Goal: Information Seeking & Learning: Learn about a topic

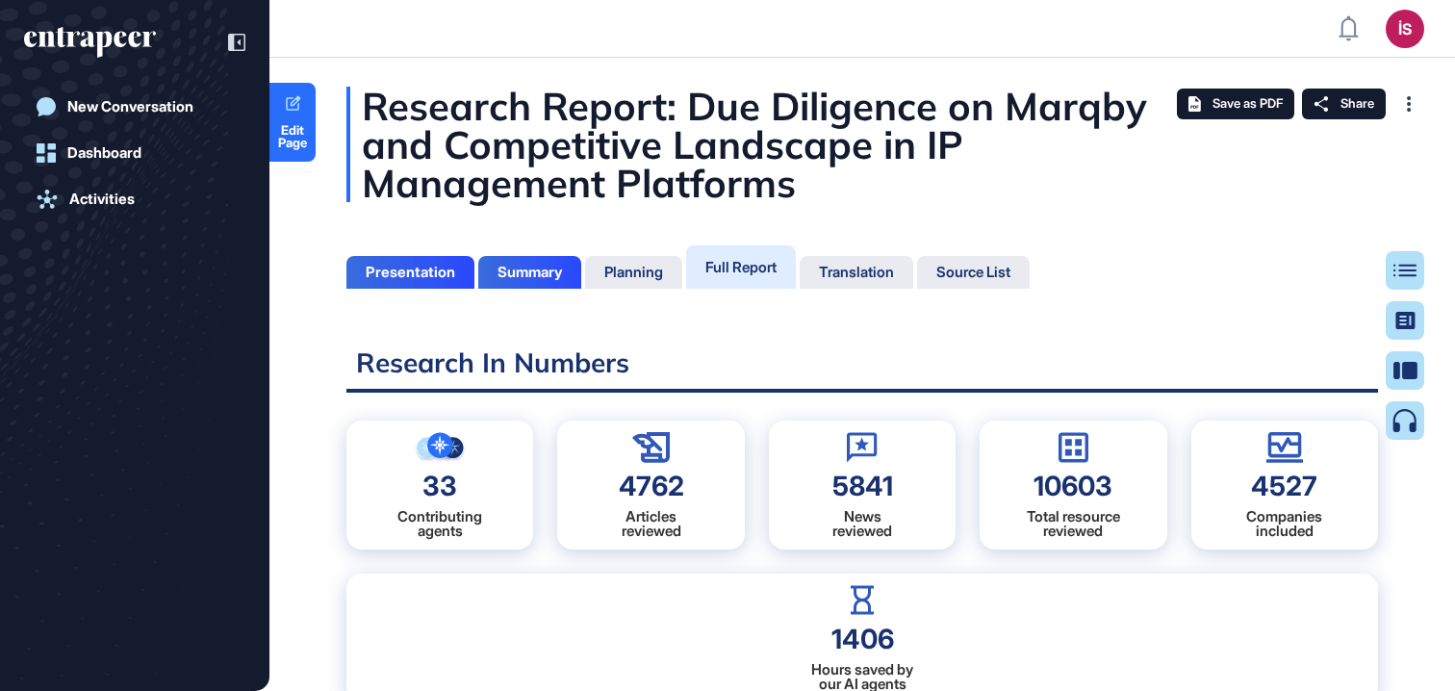
scroll to position [595, 5]
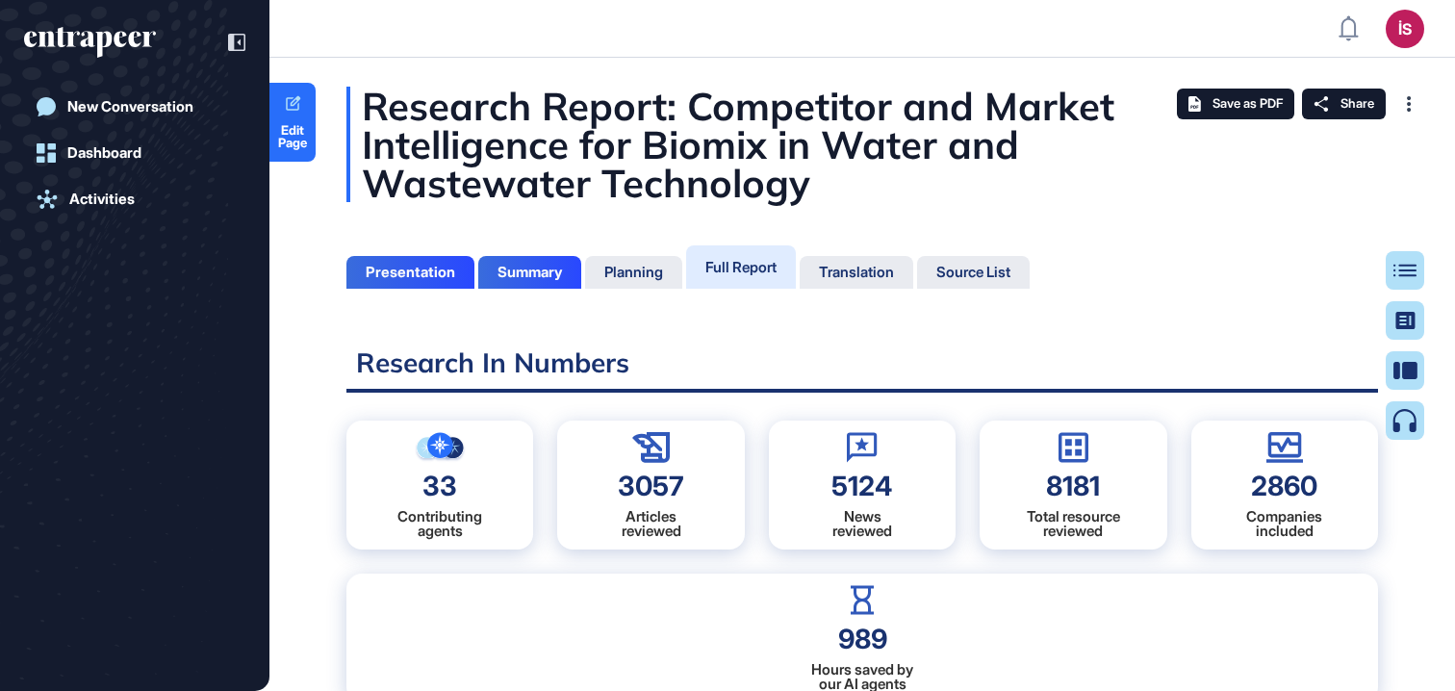
scroll to position [595, 5]
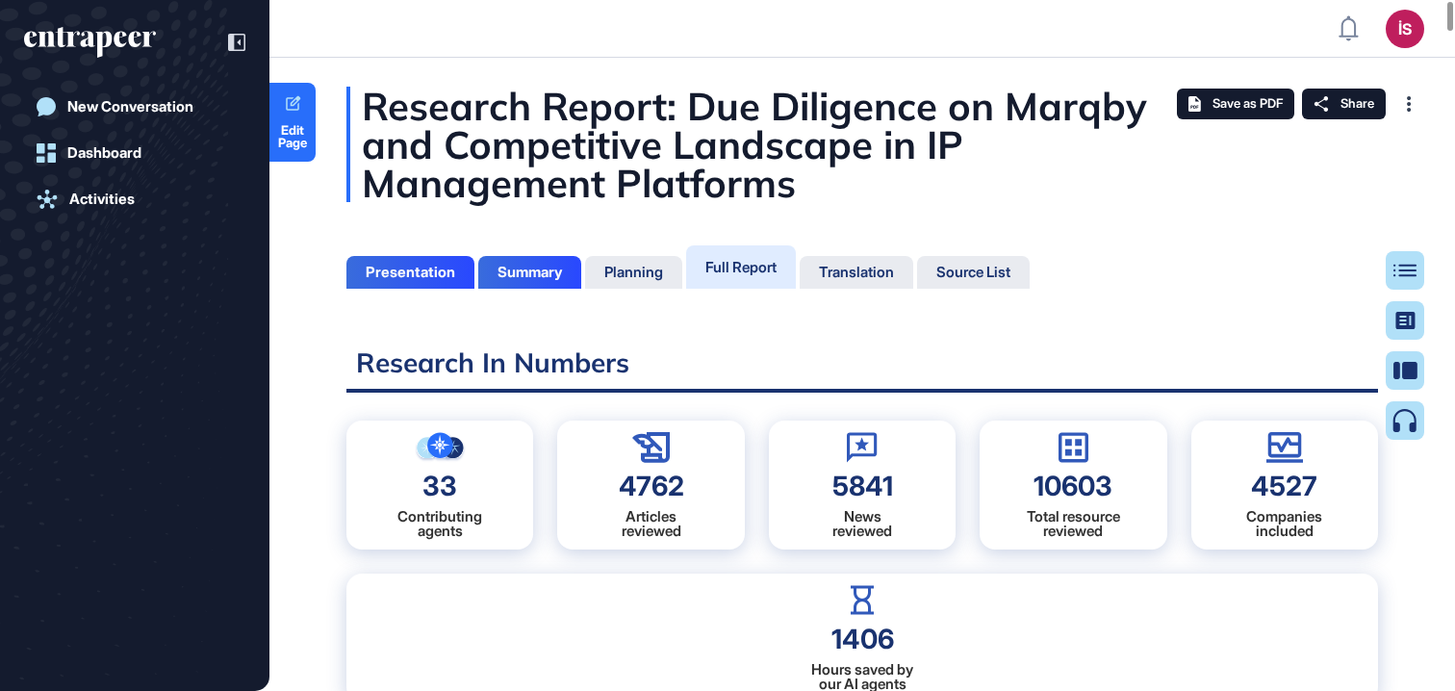
scroll to position [595, 5]
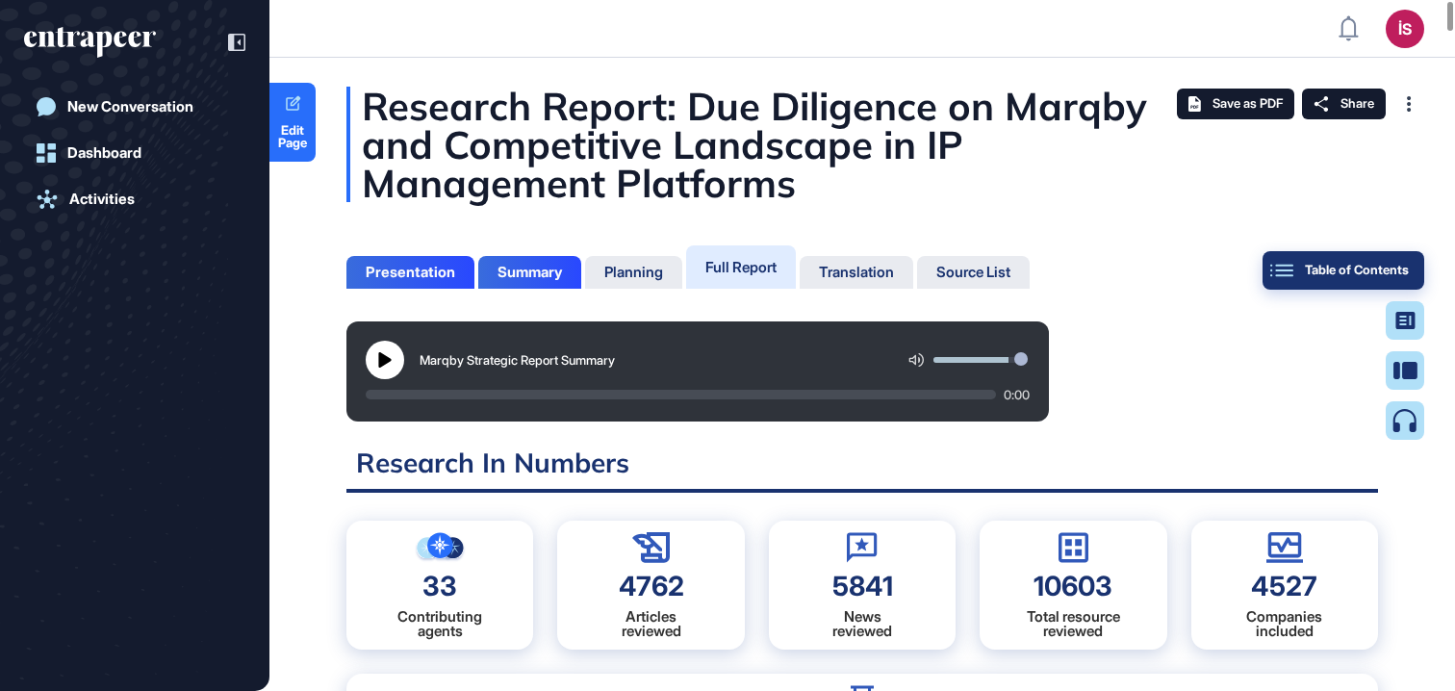
click at [1398, 260] on button "Table of Contents" at bounding box center [1344, 270] width 162 height 38
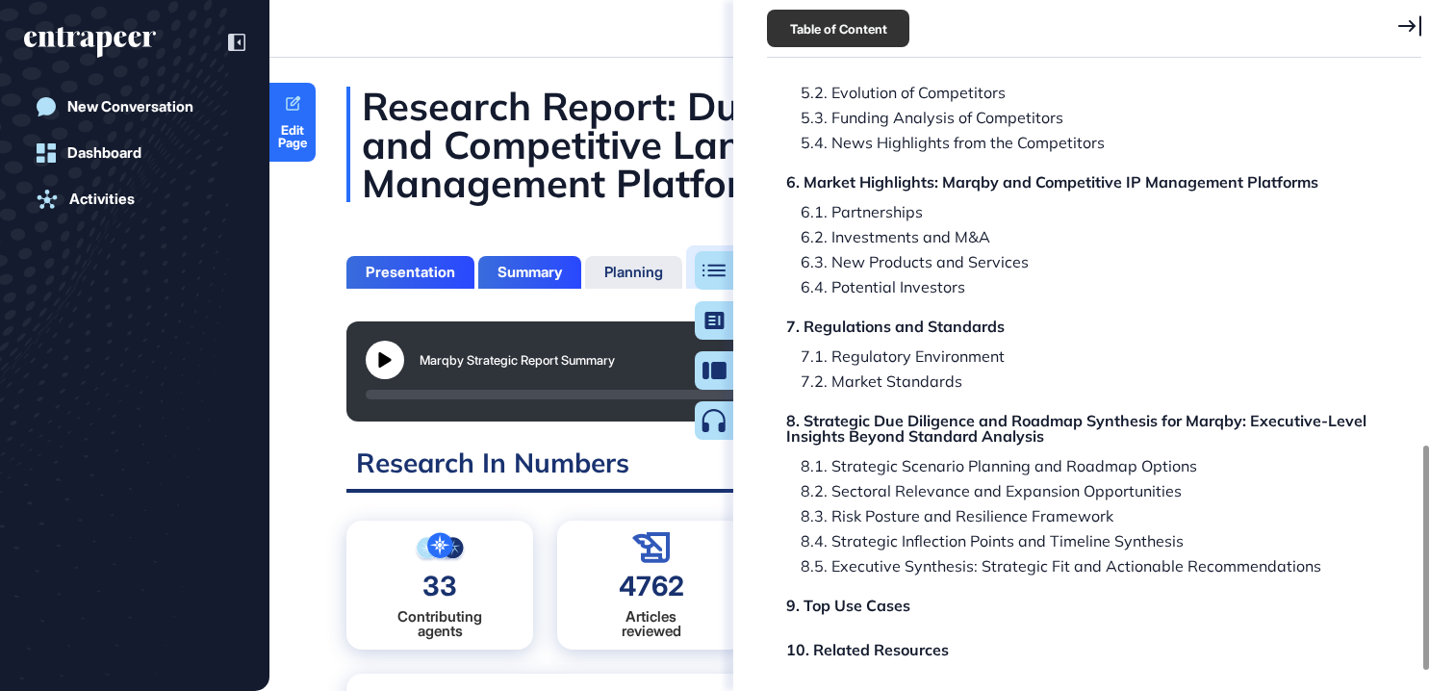
scroll to position [973, 0]
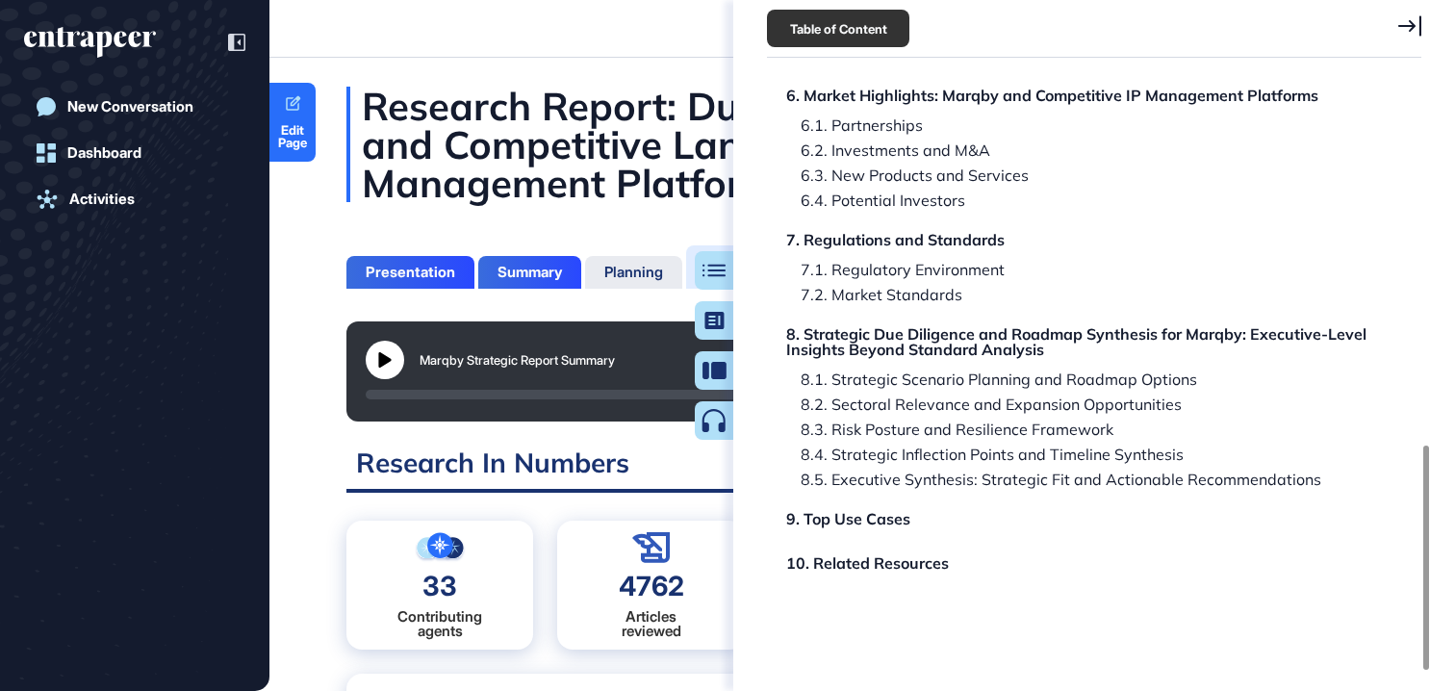
click at [1411, 28] on icon at bounding box center [1409, 25] width 23 height 20
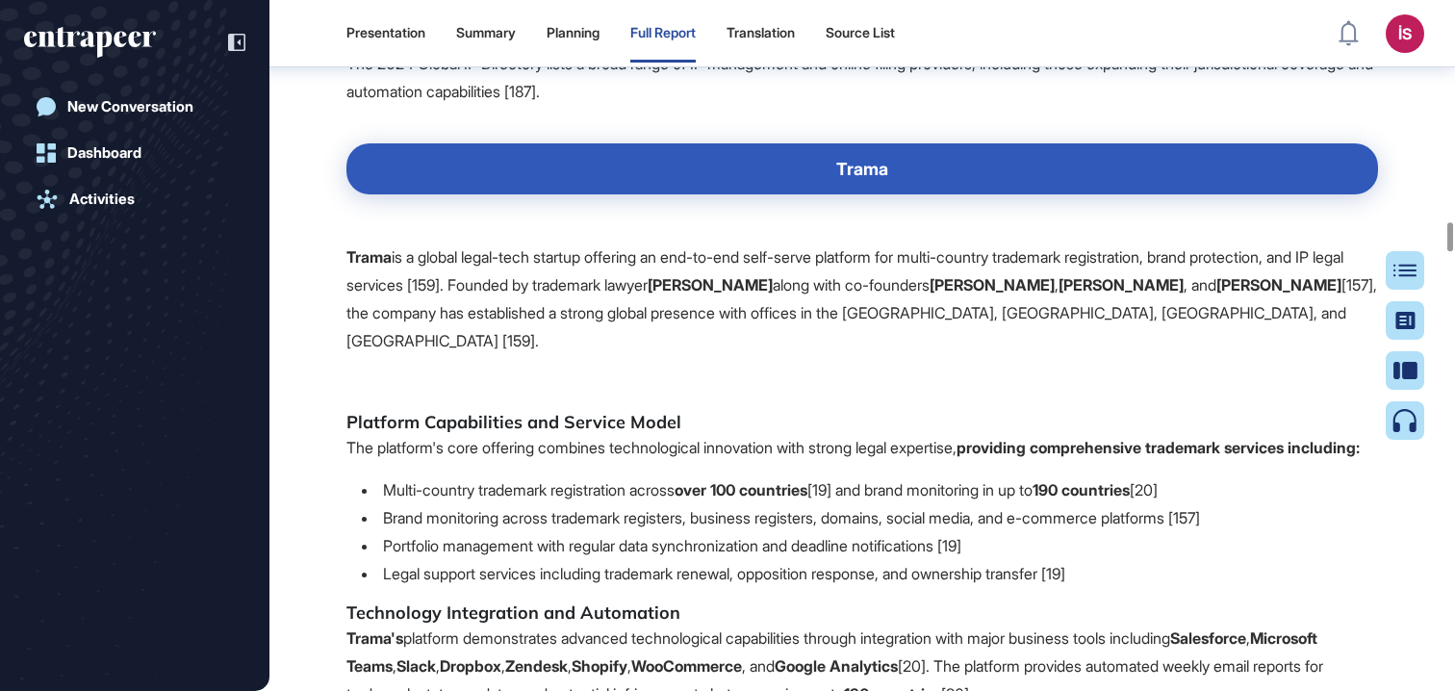
scroll to position [51265, 0]
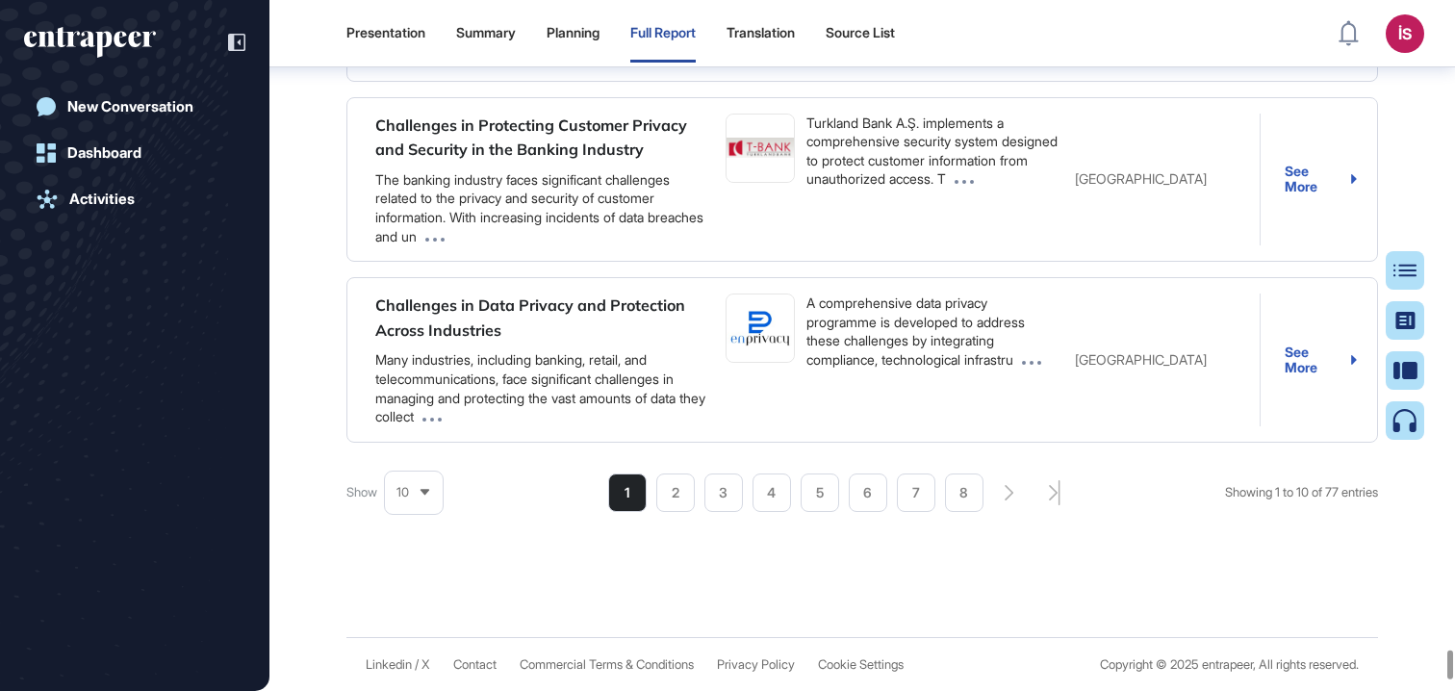
scroll to position [150087, 0]
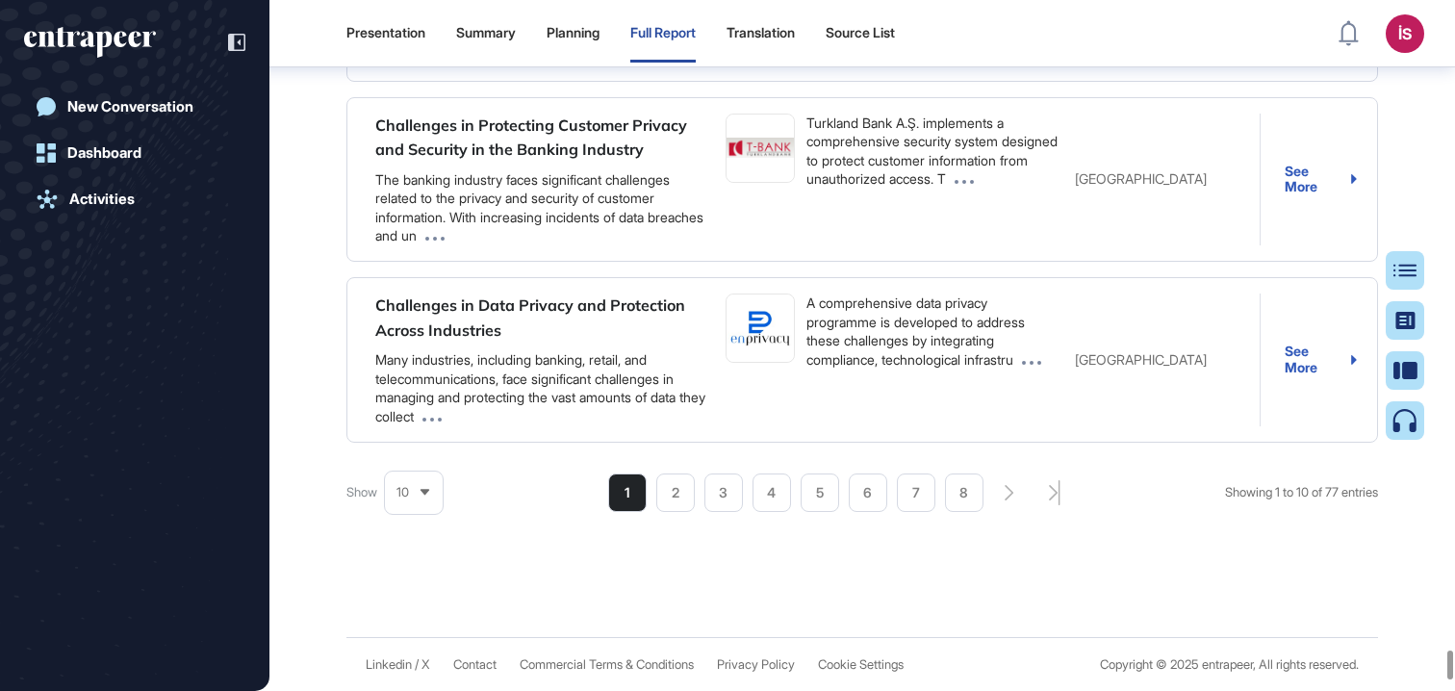
scroll to position [150173, 0]
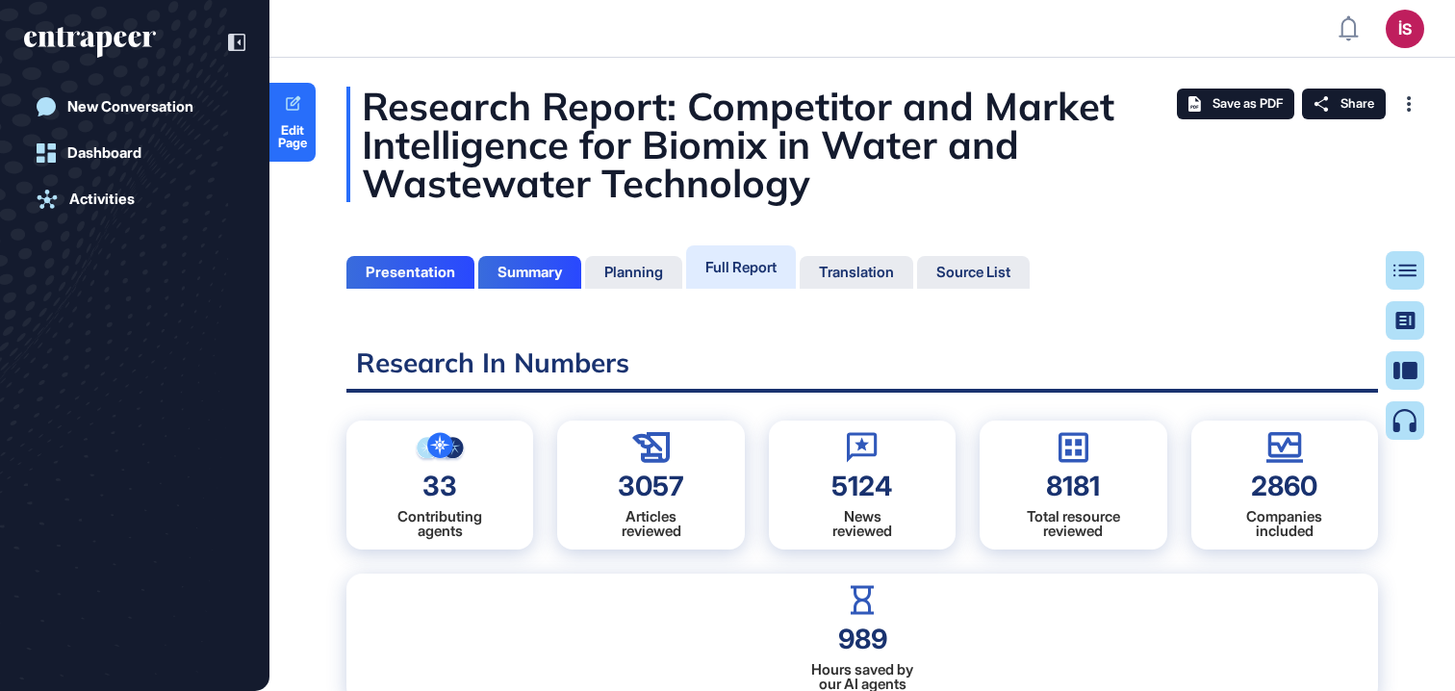
scroll to position [595, 5]
click at [1392, 270] on div "Table of Contents" at bounding box center [1343, 270] width 131 height 15
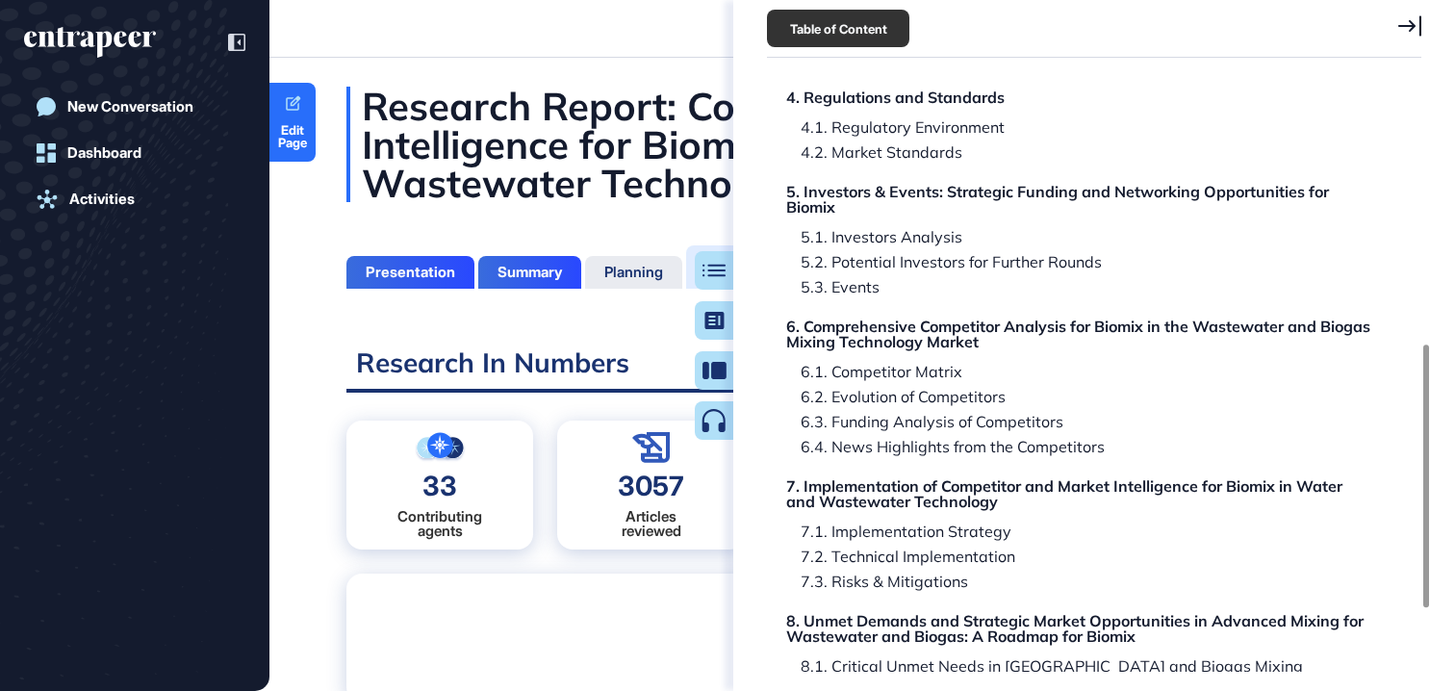
scroll to position [744, 0]
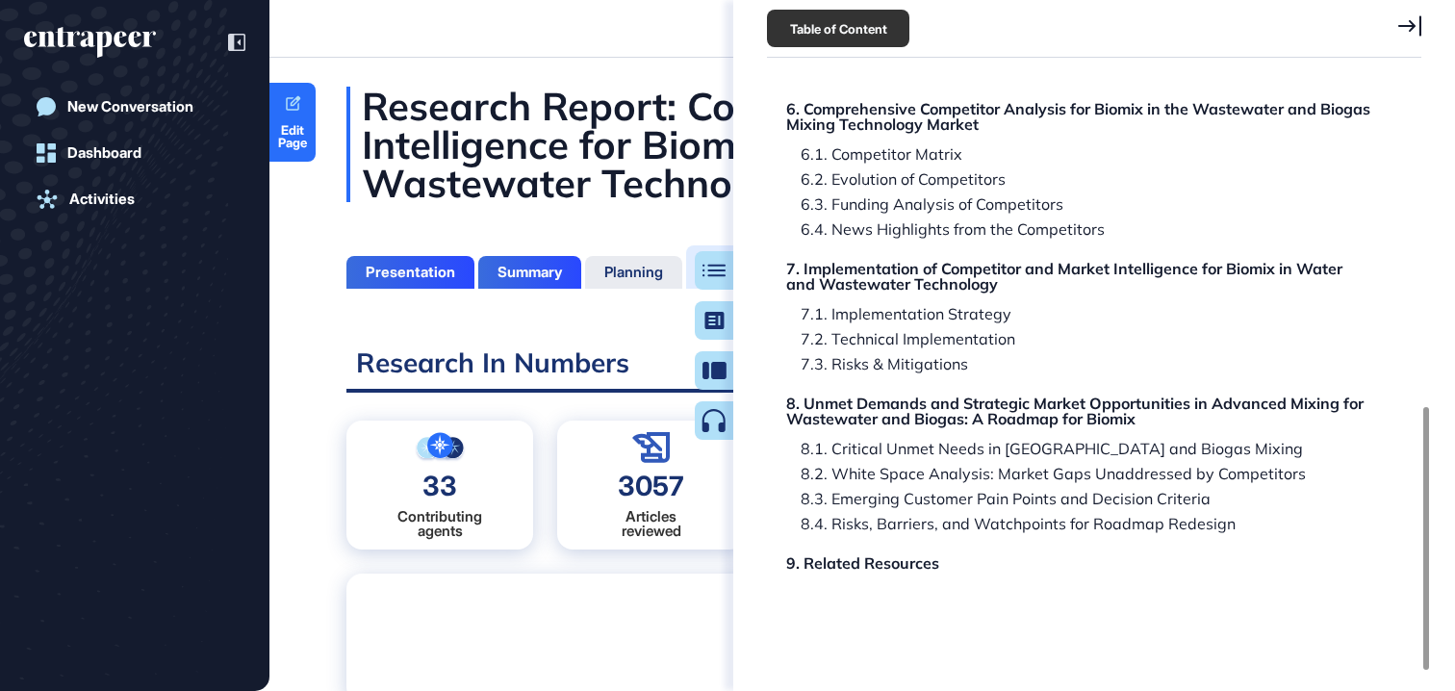
click at [1413, 25] on icon at bounding box center [1409, 25] width 23 height 20
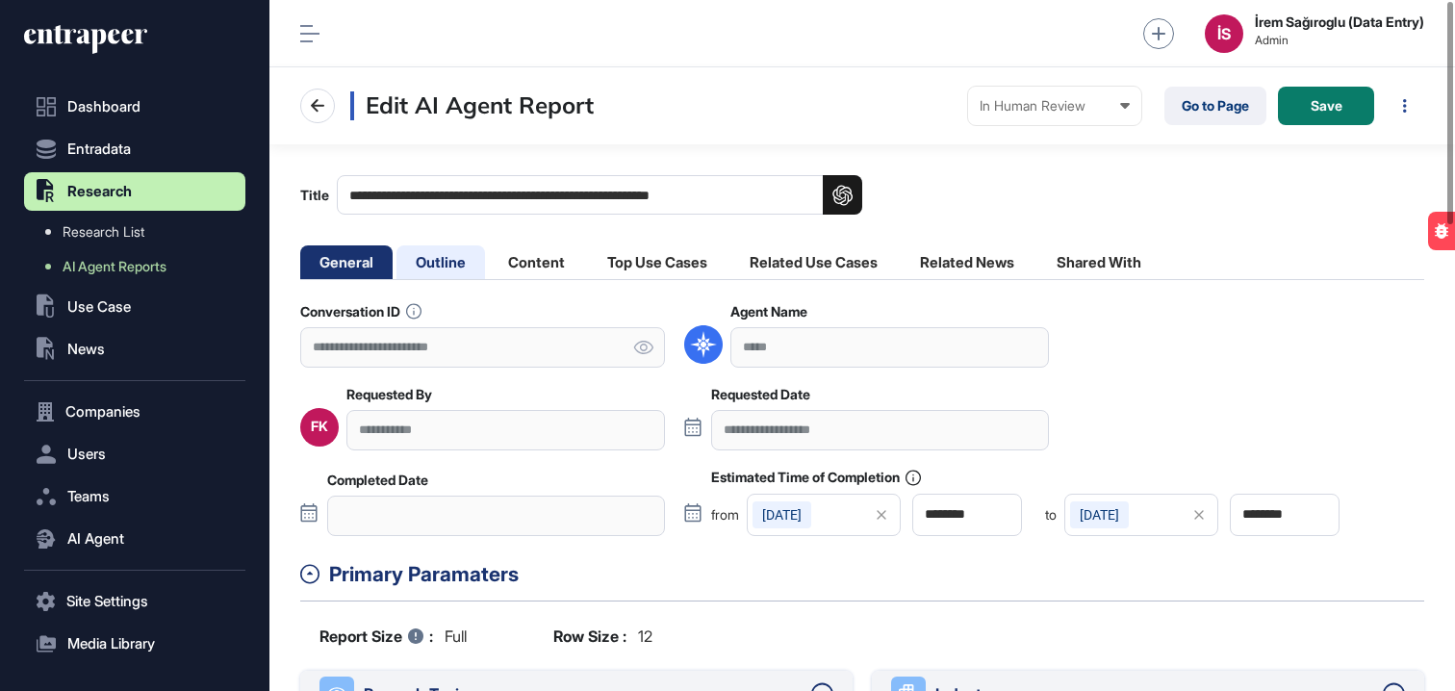
click at [455, 267] on li "Outline" at bounding box center [440, 262] width 89 height 34
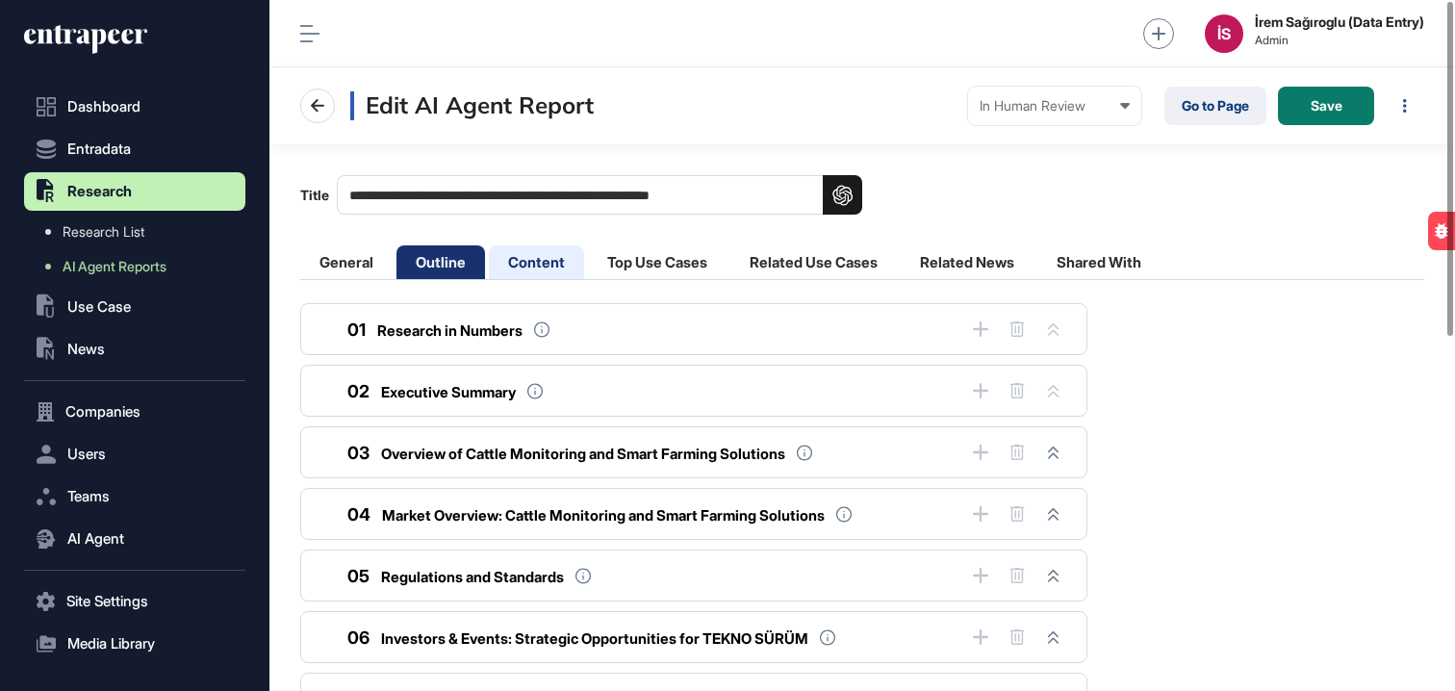
click at [525, 259] on li "Content" at bounding box center [536, 262] width 95 height 34
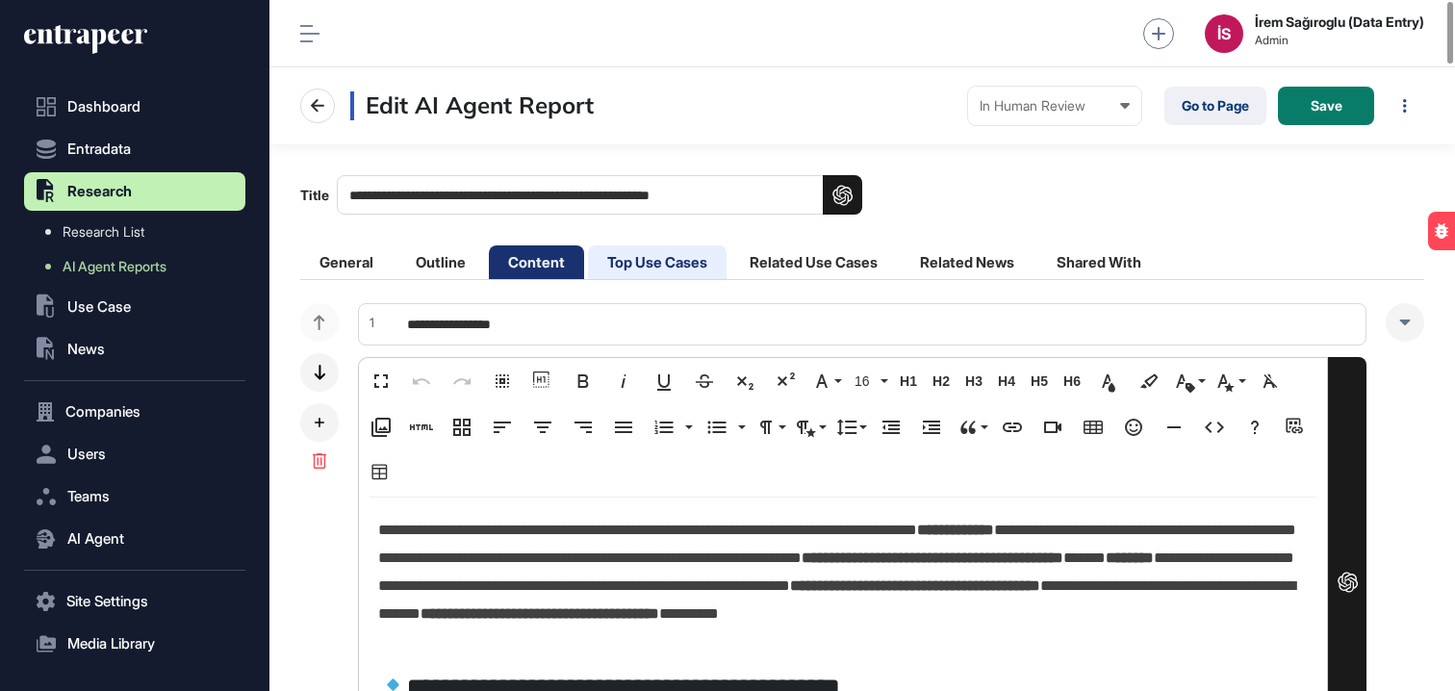
click at [636, 262] on li "Top Use Cases" at bounding box center [657, 262] width 139 height 34
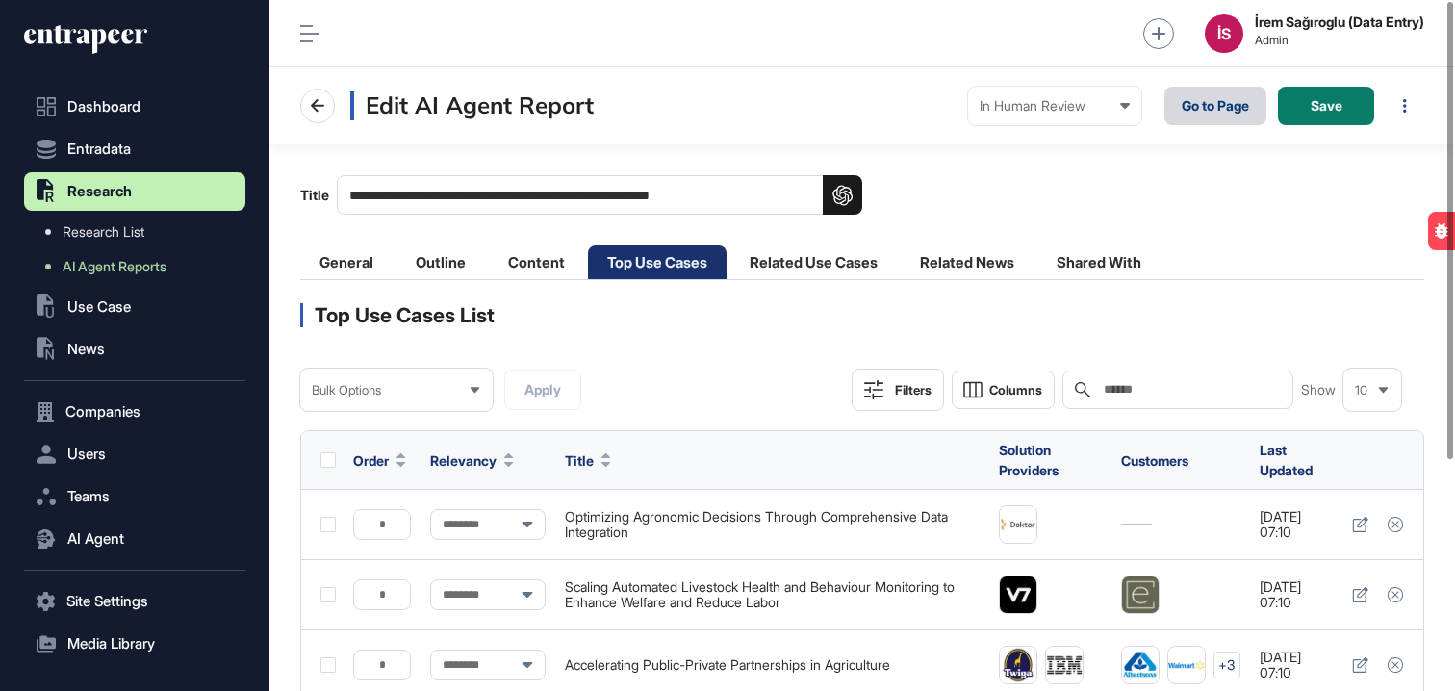
click at [1205, 119] on link "Go to Page" at bounding box center [1215, 106] width 102 height 38
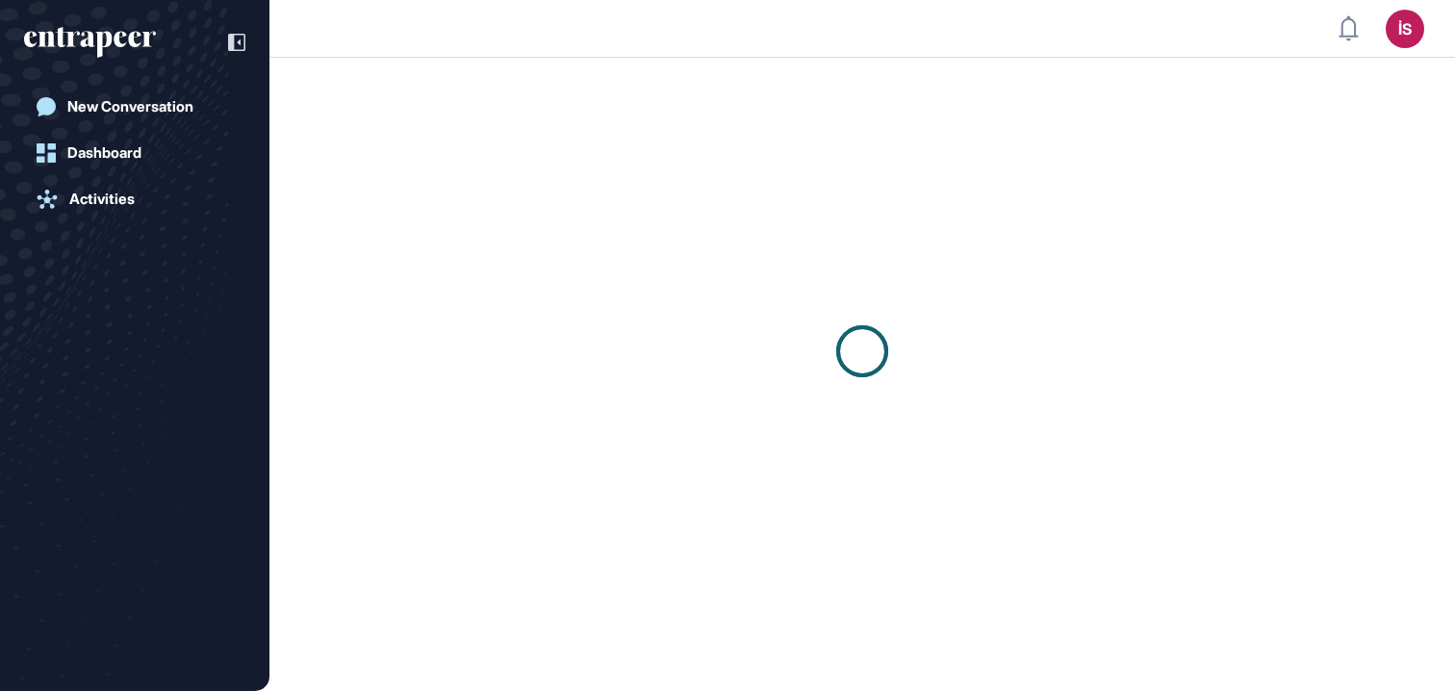
scroll to position [1, 1]
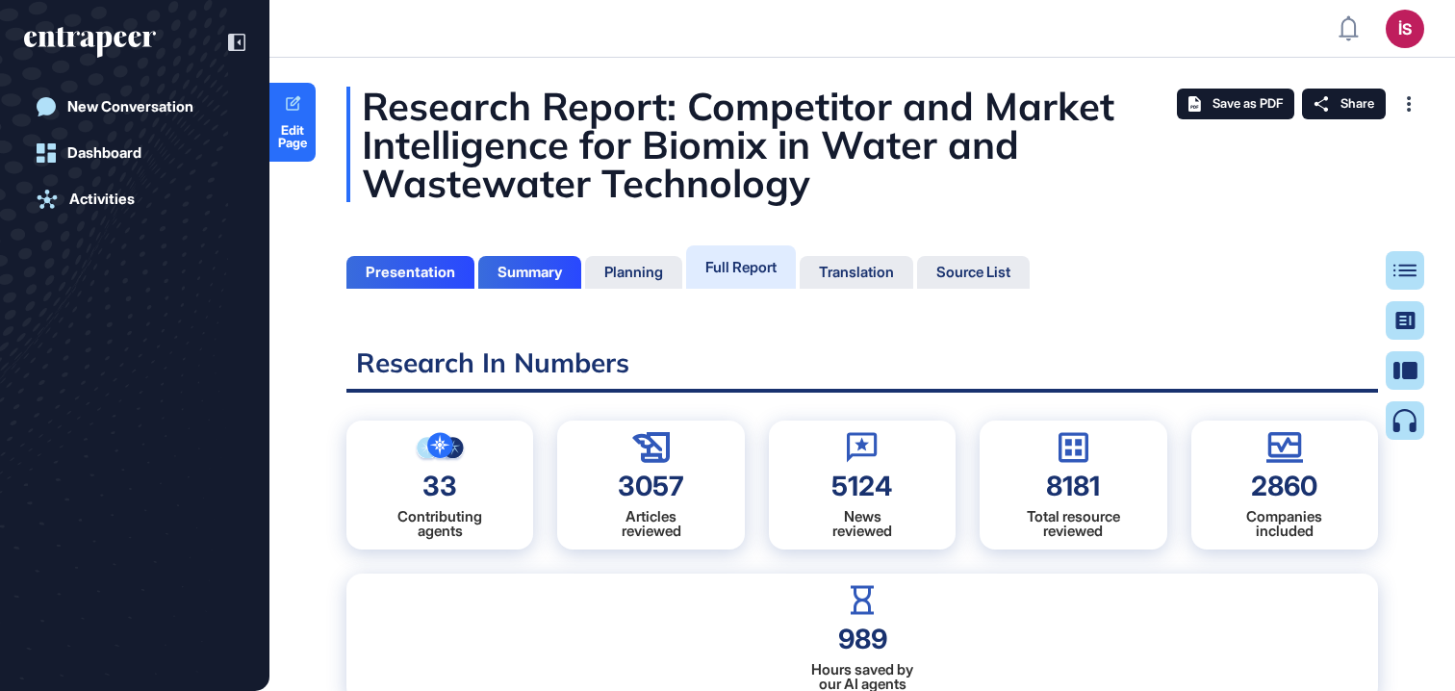
scroll to position [595, 5]
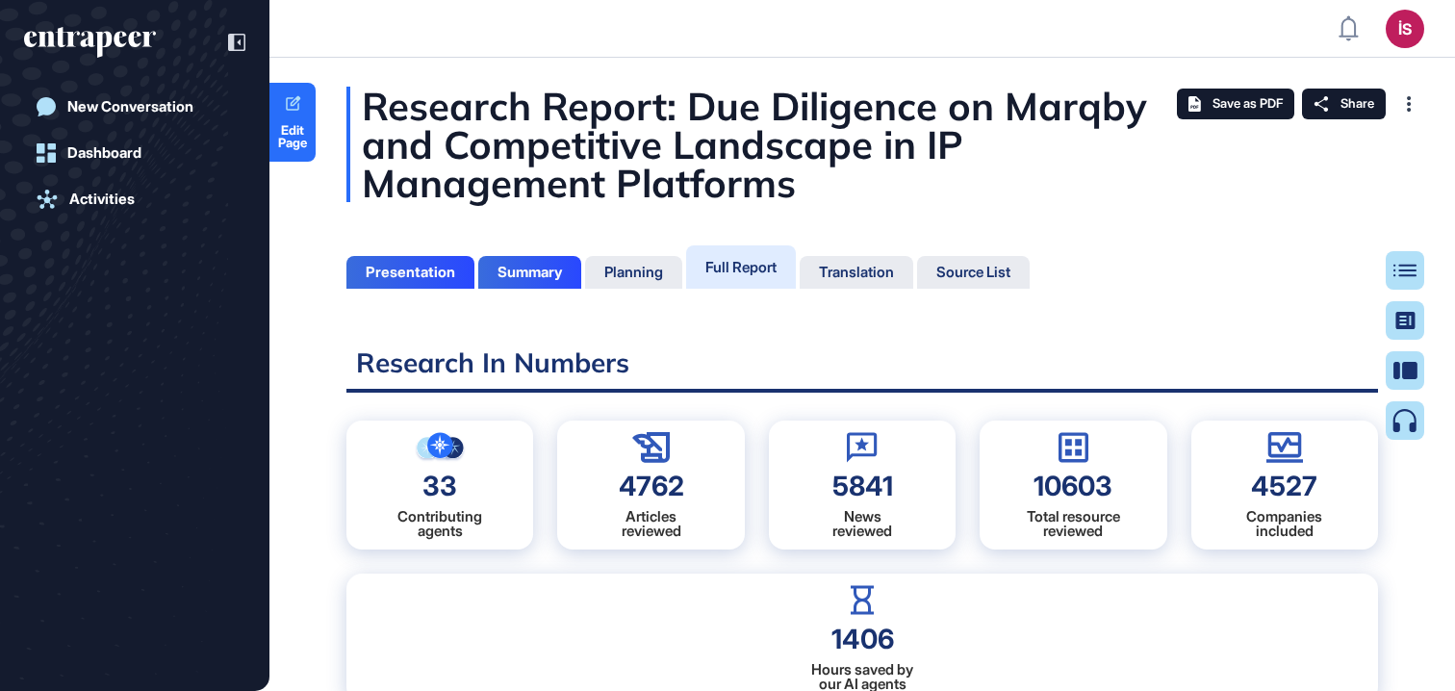
scroll to position [595, 5]
